Goal: Find contact information: Obtain details needed to contact an individual or organization

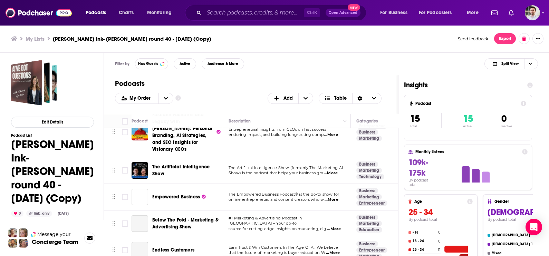
scroll to position [114, 0]
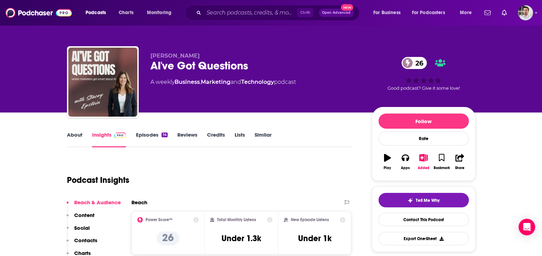
click at [90, 241] on p "Contacts" at bounding box center [85, 240] width 23 height 7
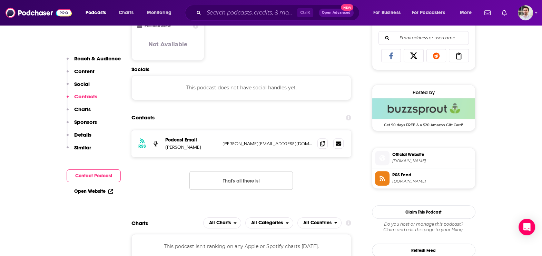
scroll to position [460, 0]
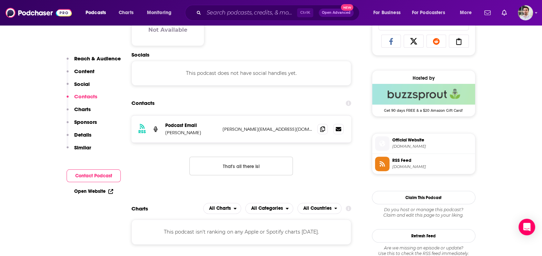
click at [317, 128] on div "RSS Podcast Email Stacey Epstein stacey@magneticgtm.com stacey@magneticgtm.com" at bounding box center [242, 129] width 220 height 27
click at [322, 127] on icon at bounding box center [322, 129] width 5 height 6
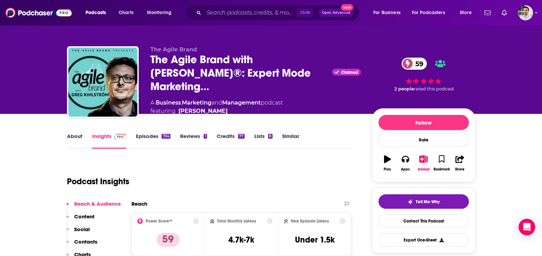
click at [86, 239] on p "Contacts" at bounding box center [85, 242] width 23 height 7
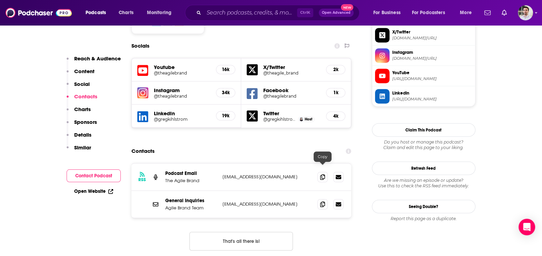
scroll to position [614, 0]
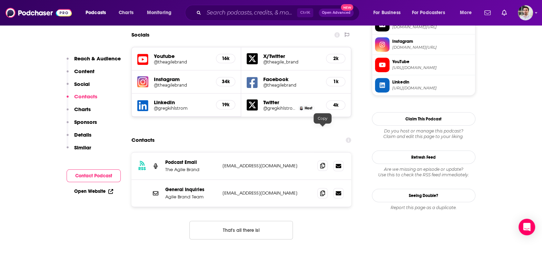
click at [326, 161] on span at bounding box center [323, 166] width 10 height 10
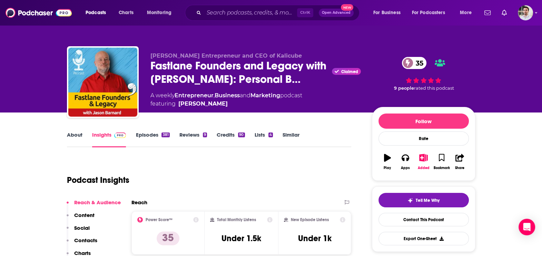
click at [90, 238] on p "Contacts" at bounding box center [85, 240] width 23 height 7
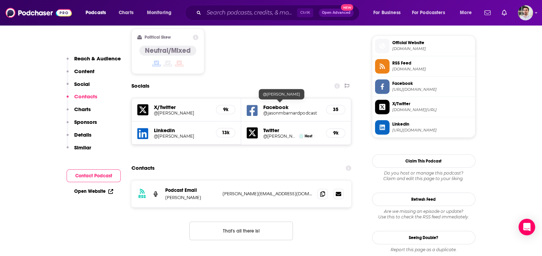
scroll to position [583, 0]
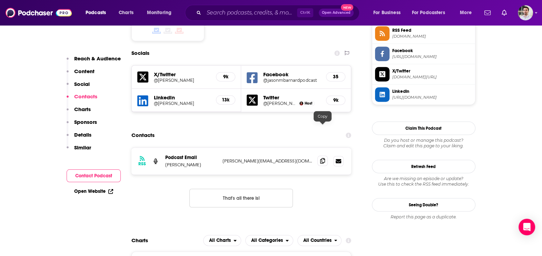
click at [325, 156] on span at bounding box center [323, 161] width 10 height 10
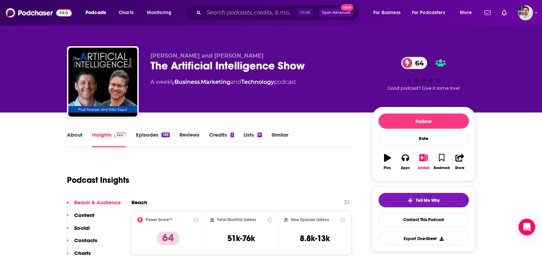
click at [96, 235] on div "Reach & Audience Content Social Contacts Charts Sponsors Details Similar" at bounding box center [94, 249] width 54 height 101
click at [90, 238] on p "Contacts" at bounding box center [85, 240] width 23 height 7
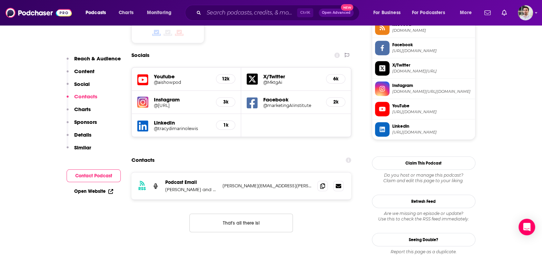
scroll to position [614, 0]
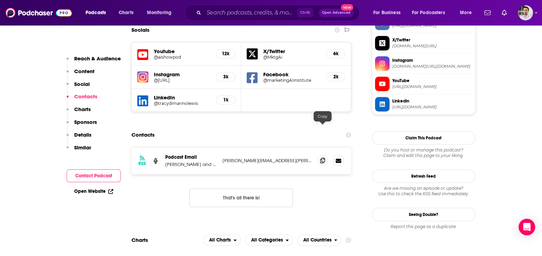
click at [323, 158] on icon at bounding box center [322, 161] width 5 height 6
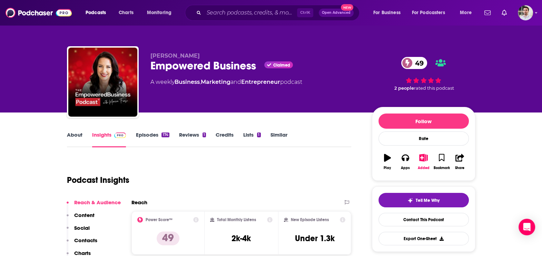
click at [90, 239] on p "Contacts" at bounding box center [85, 240] width 23 height 7
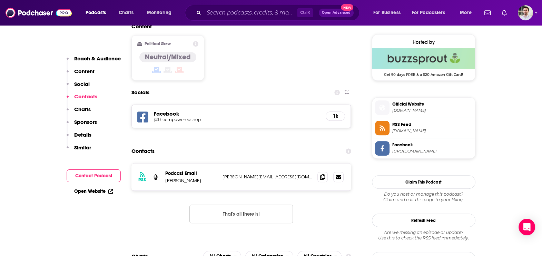
scroll to position [567, 0]
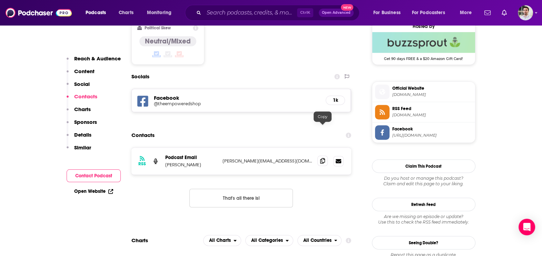
click at [324, 158] on icon at bounding box center [322, 161] width 5 height 6
click at [321, 156] on span at bounding box center [323, 161] width 10 height 10
